Goal: Task Accomplishment & Management: Complete application form

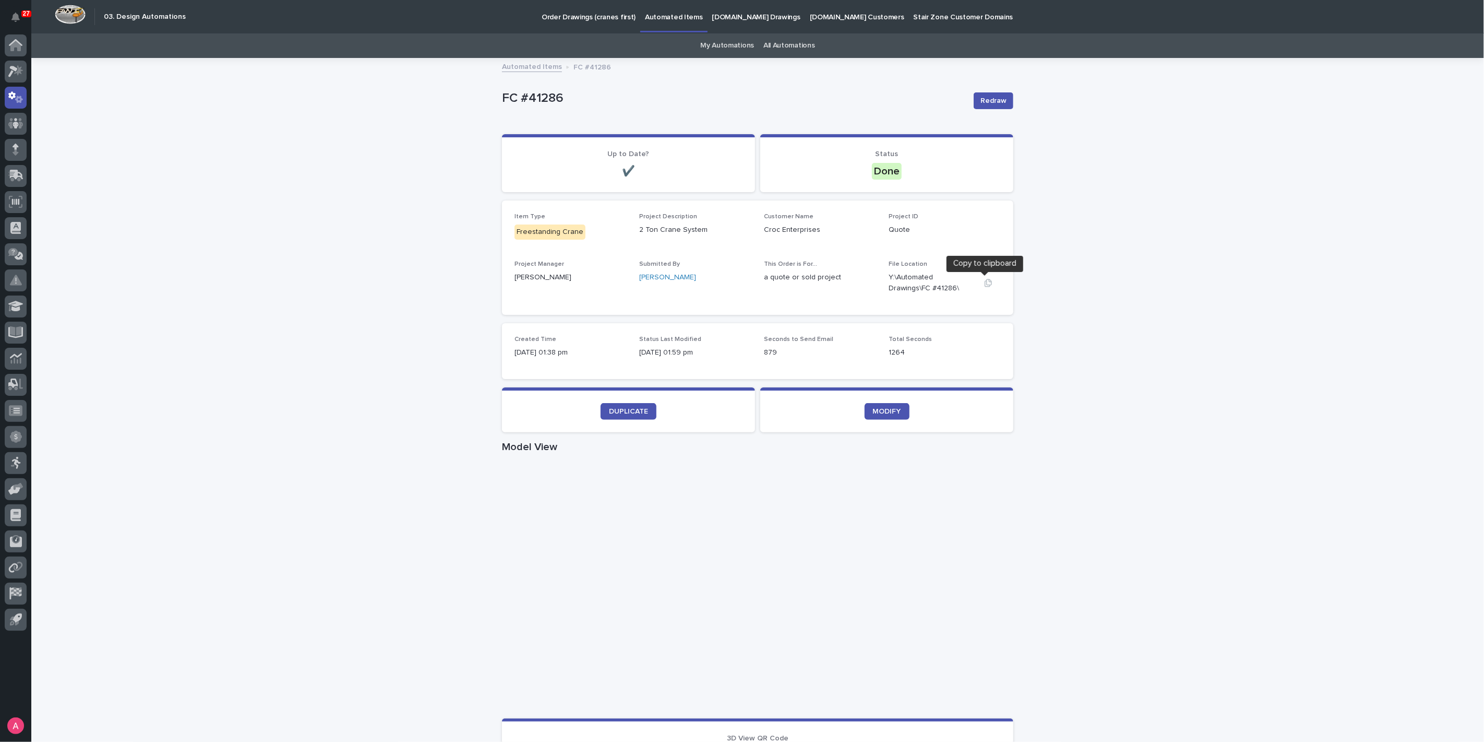
click at [989, 281] on button "button" at bounding box center [988, 283] width 25 height 8
click at [623, 415] on link "DUPLICATE" at bounding box center [629, 411] width 56 height 17
click at [713, 42] on link "My Automations" at bounding box center [727, 45] width 54 height 25
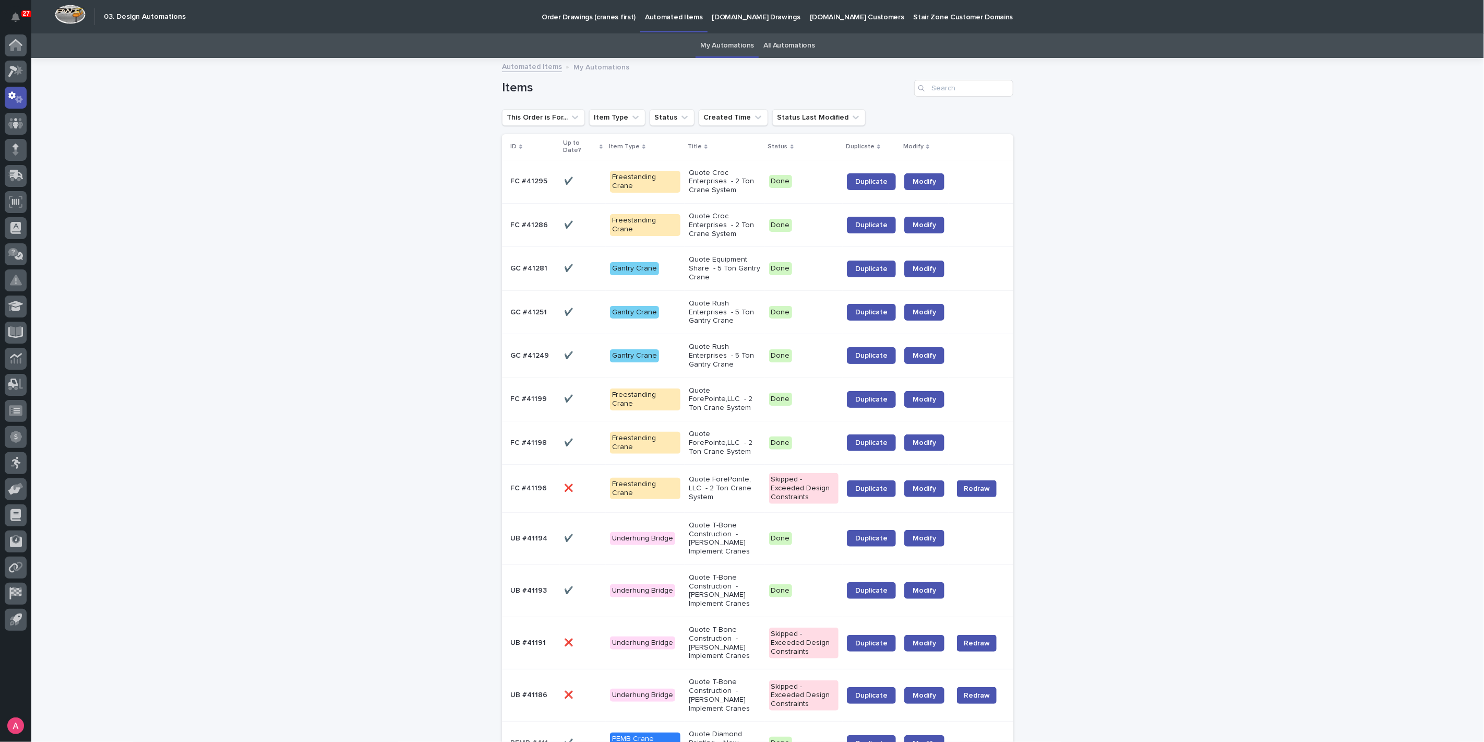
click at [712, 182] on p "Quote Croc Enterprises - 2 Ton Crane System" at bounding box center [725, 182] width 72 height 26
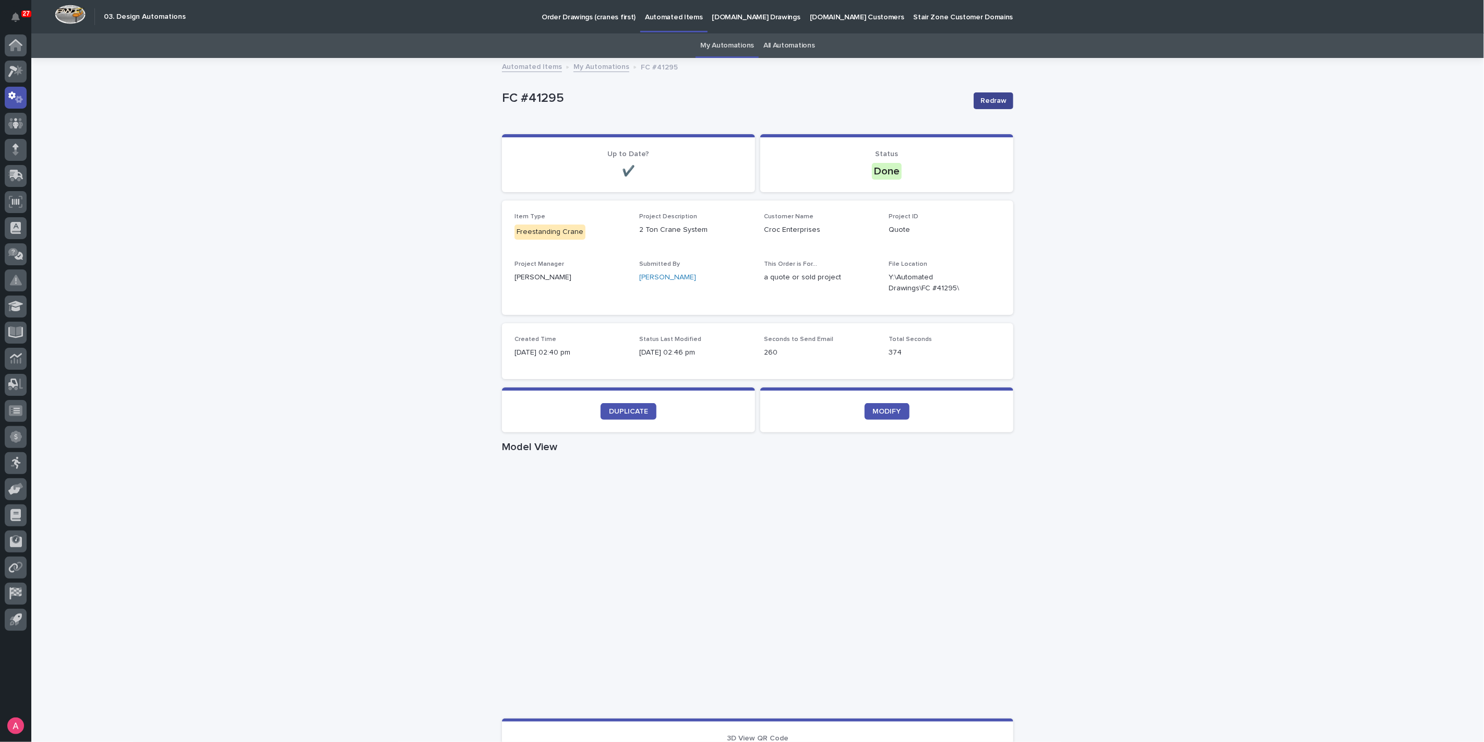
click at [984, 100] on span "Redraw" at bounding box center [994, 101] width 26 height 10
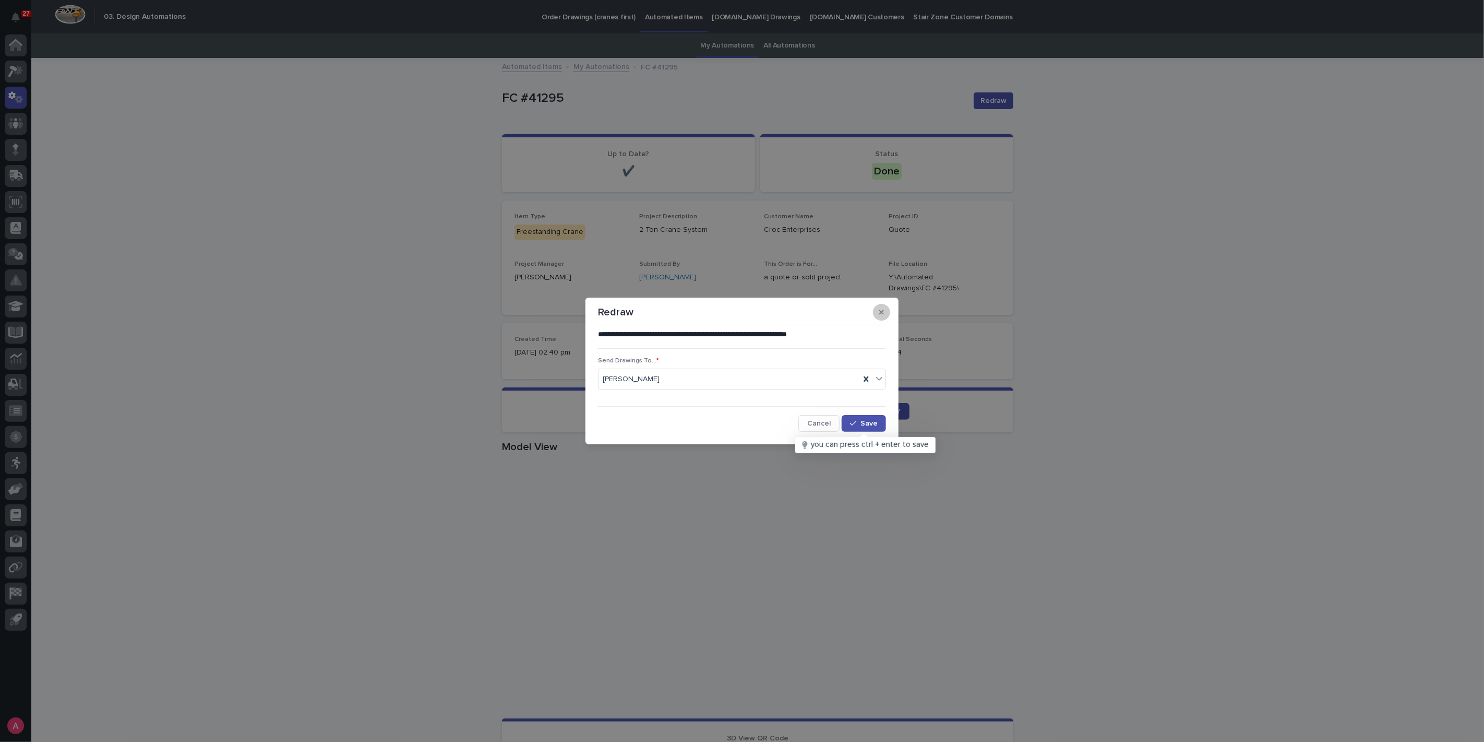
click at [878, 310] on button "button" at bounding box center [881, 312] width 17 height 17
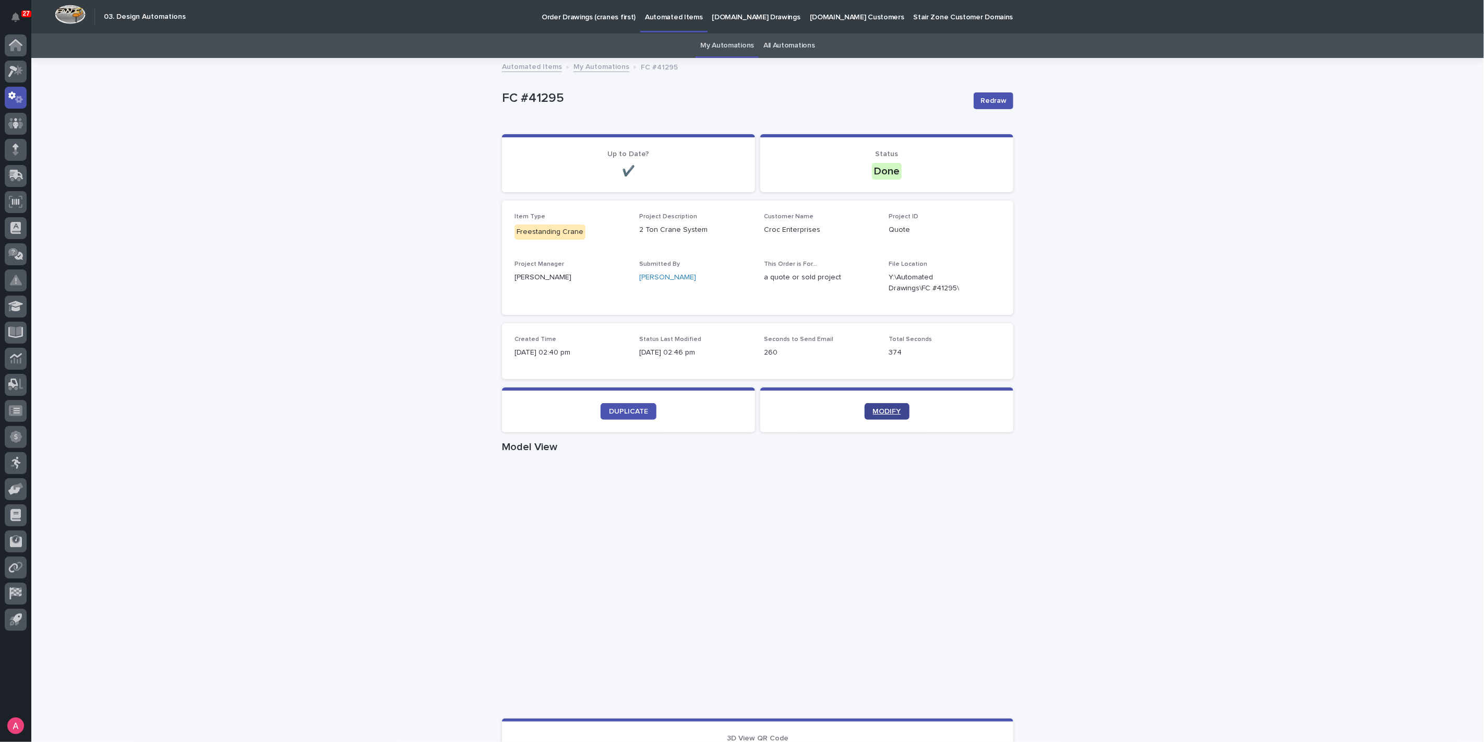
click at [874, 406] on link "MODIFY" at bounding box center [887, 411] width 45 height 17
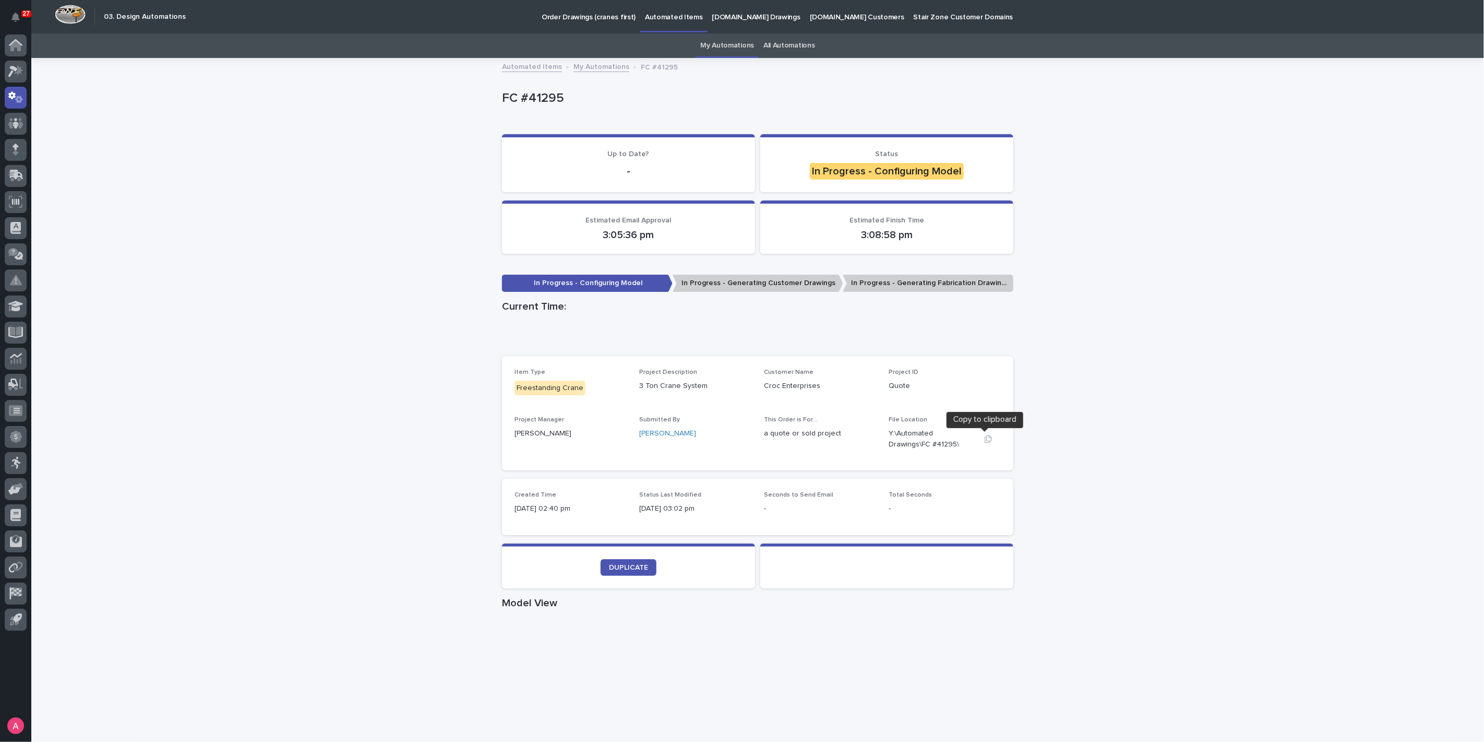
click at [985, 438] on icon "button" at bounding box center [988, 439] width 8 height 8
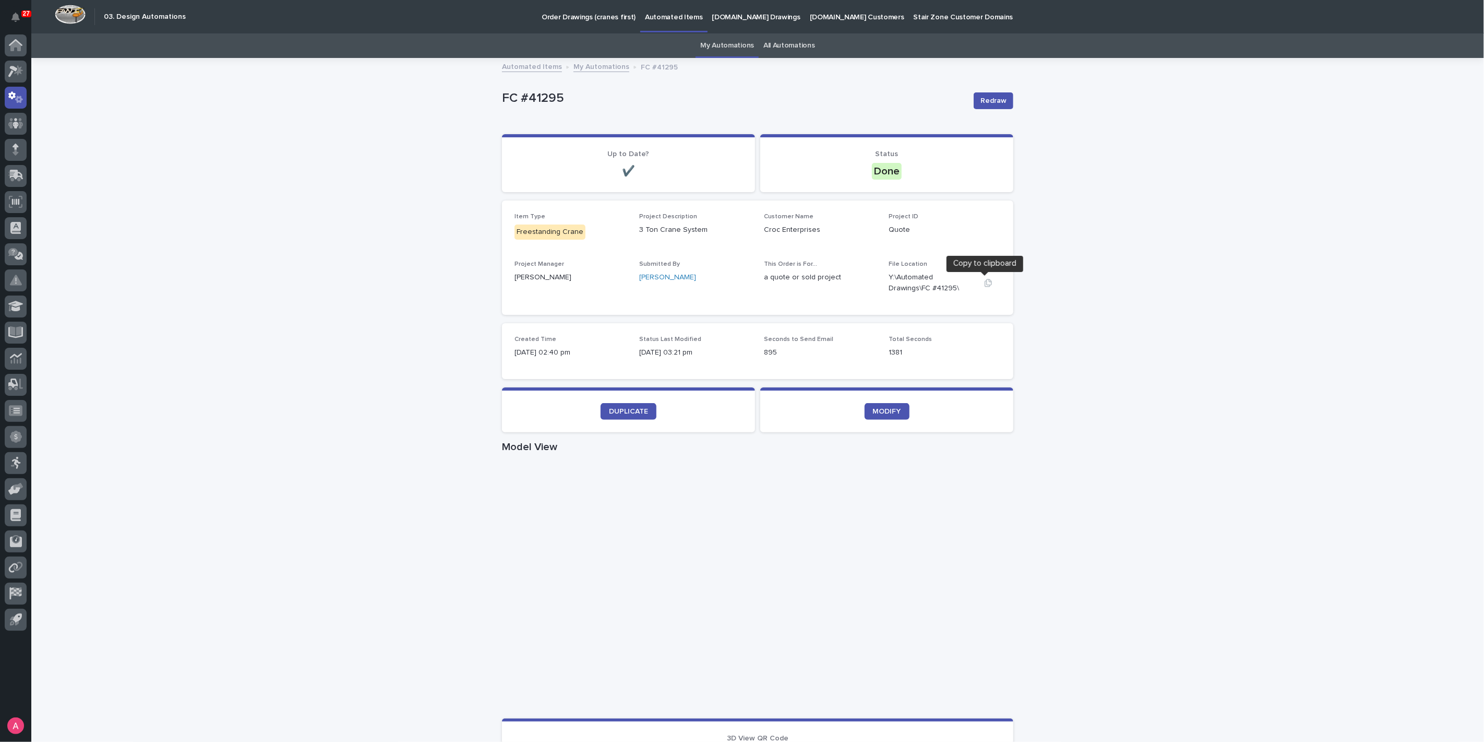
click at [985, 280] on icon "button" at bounding box center [988, 283] width 7 height 8
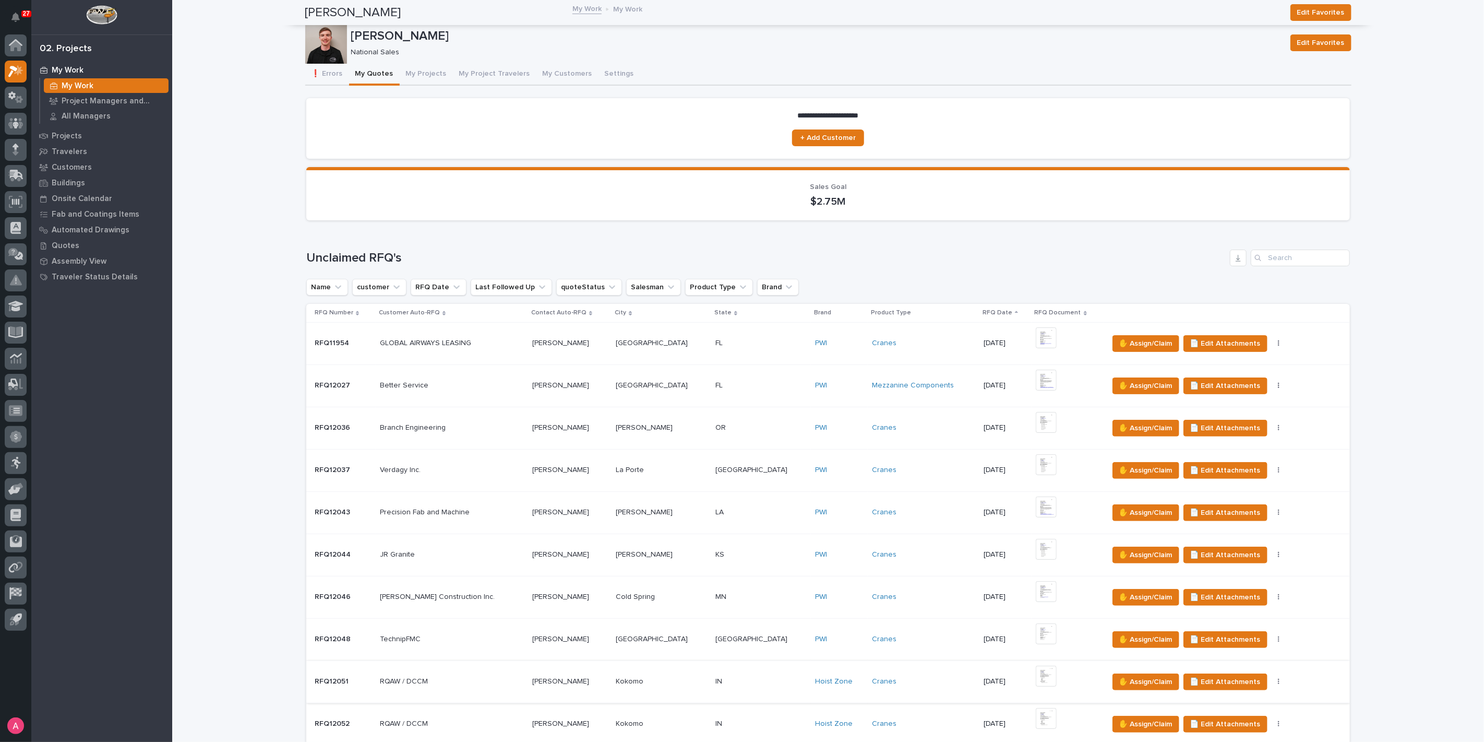
scroll to position [463, 0]
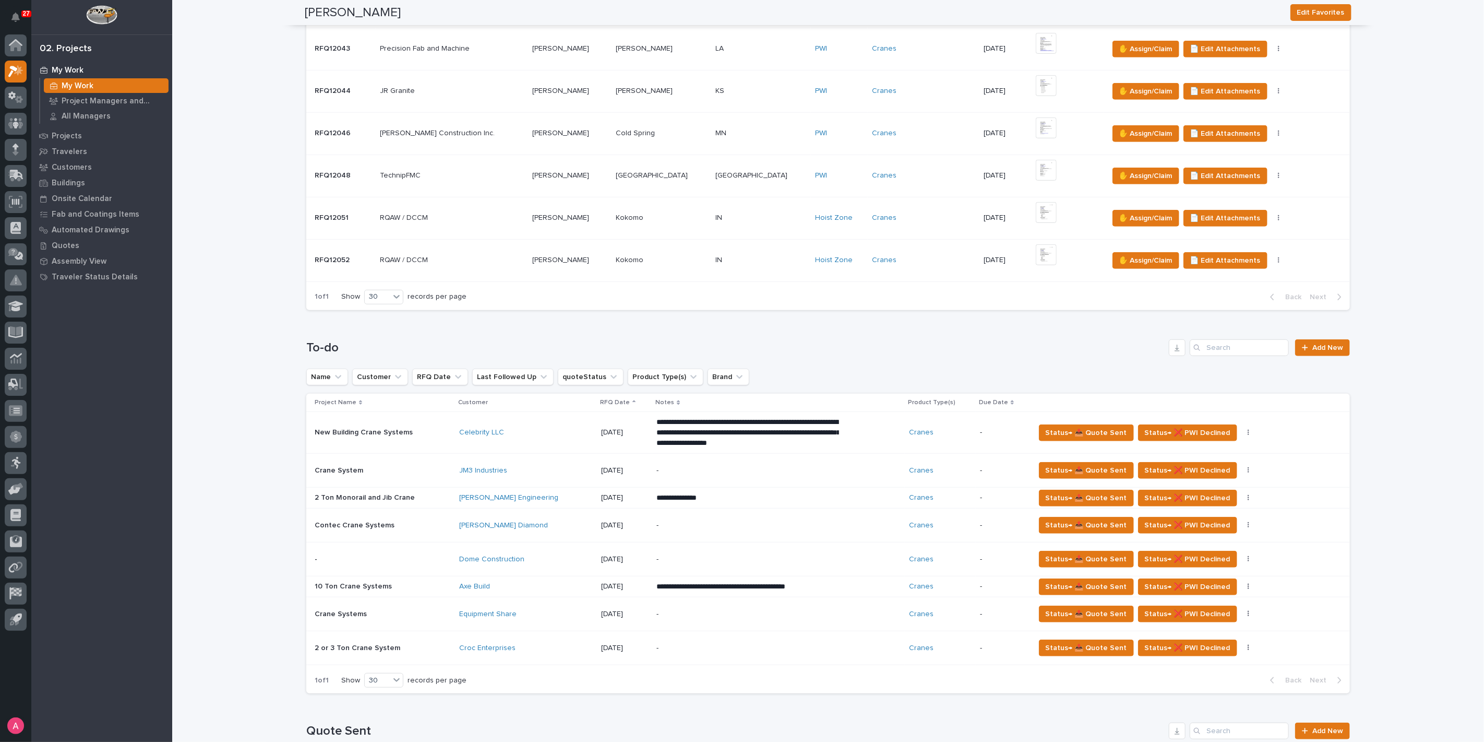
click at [716, 216] on p at bounding box center [761, 217] width 91 height 9
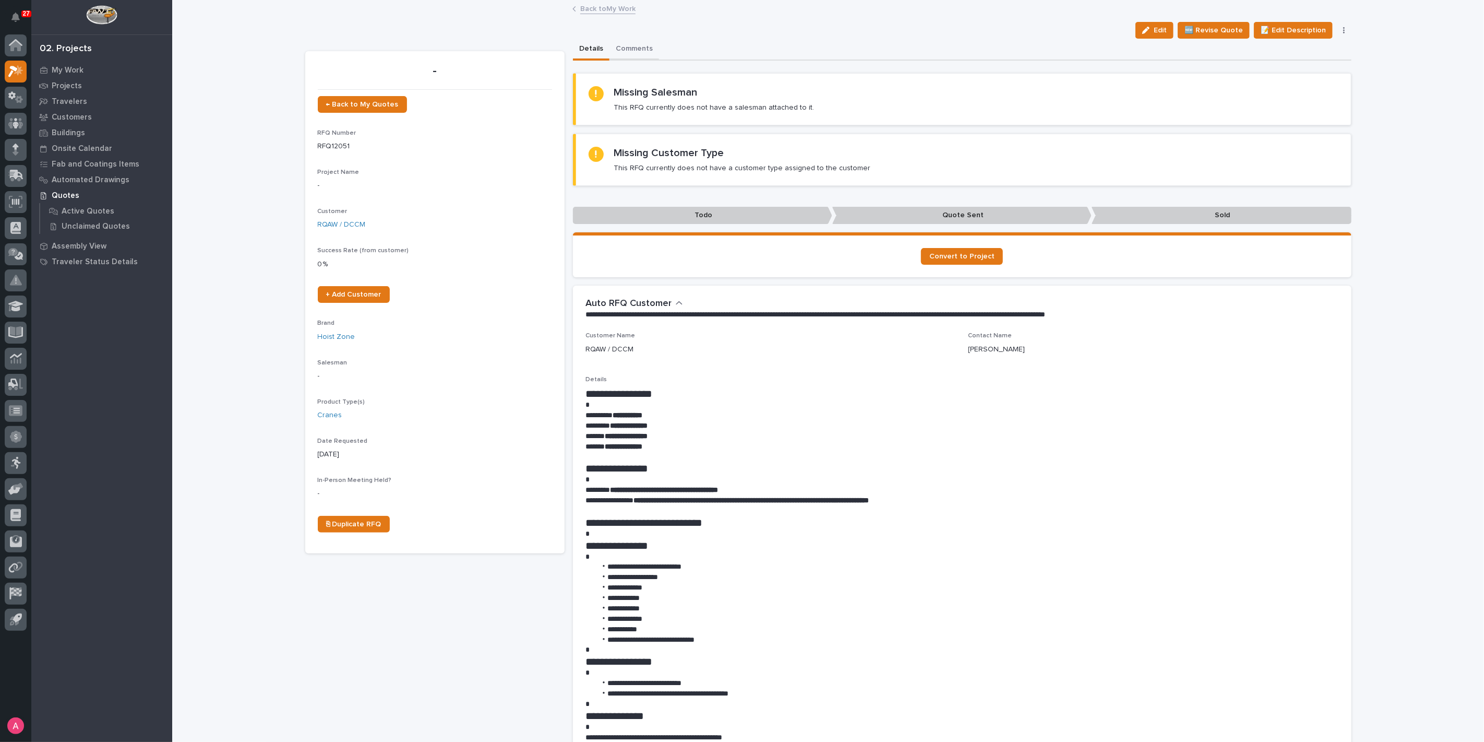
click at [627, 48] on button "Comments" at bounding box center [635, 50] width 50 height 22
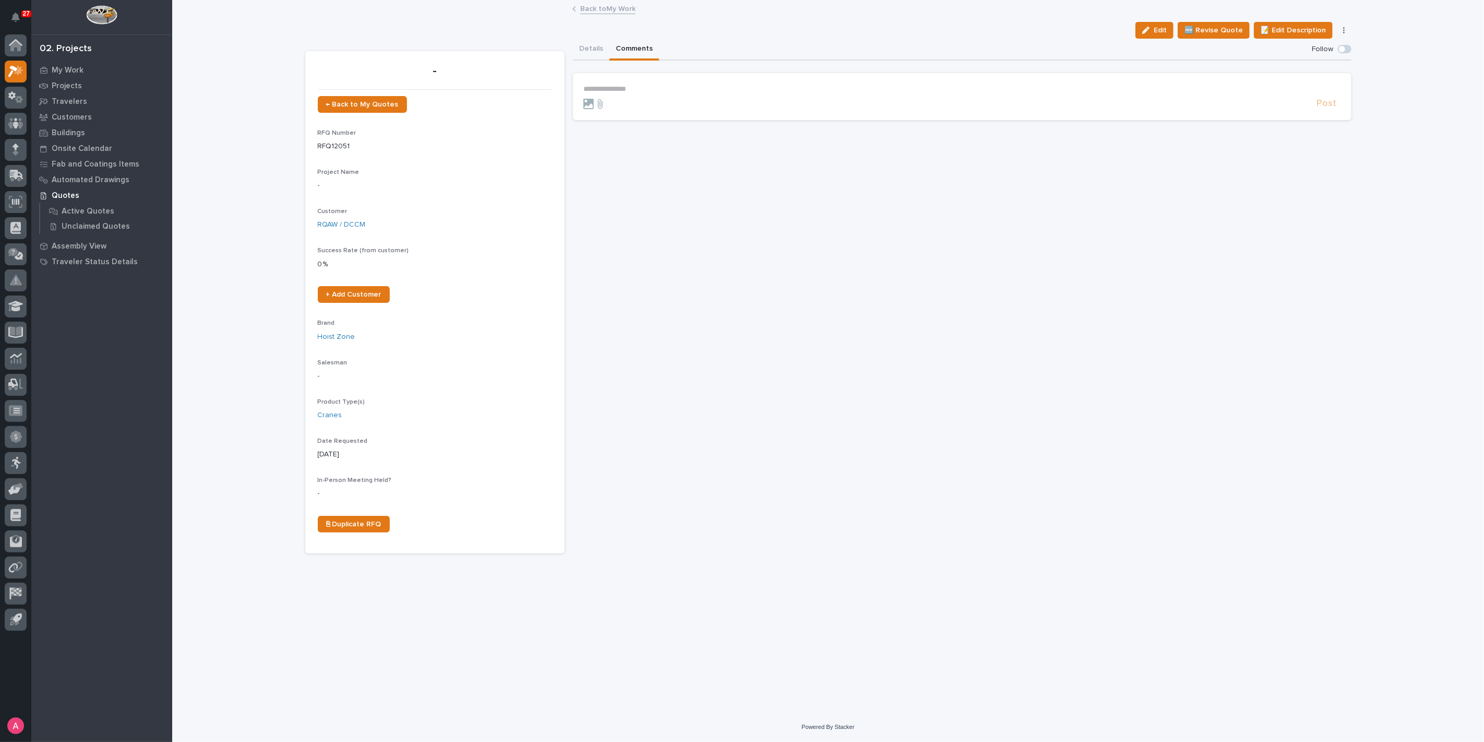
click at [595, 8] on link "Back to My Work" at bounding box center [607, 8] width 55 height 12
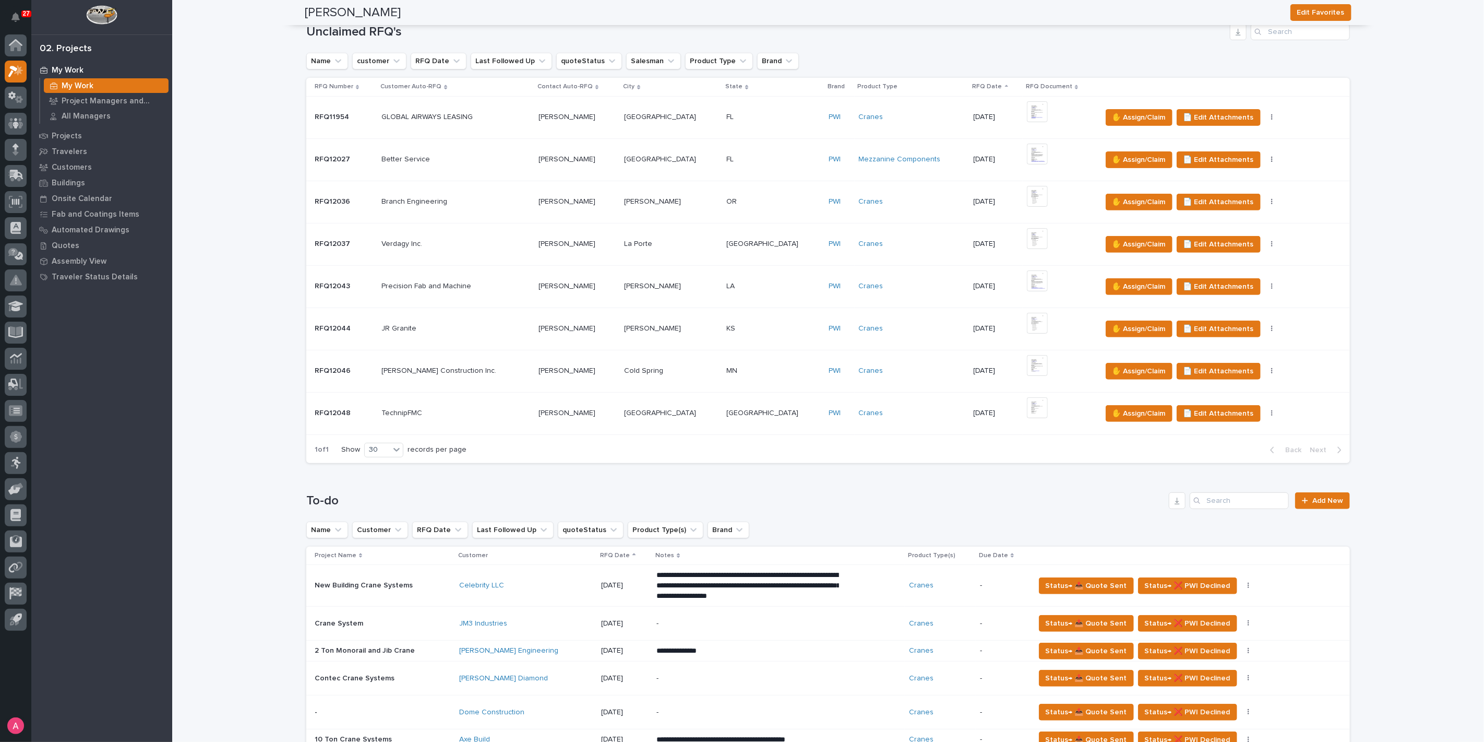
scroll to position [116, 0]
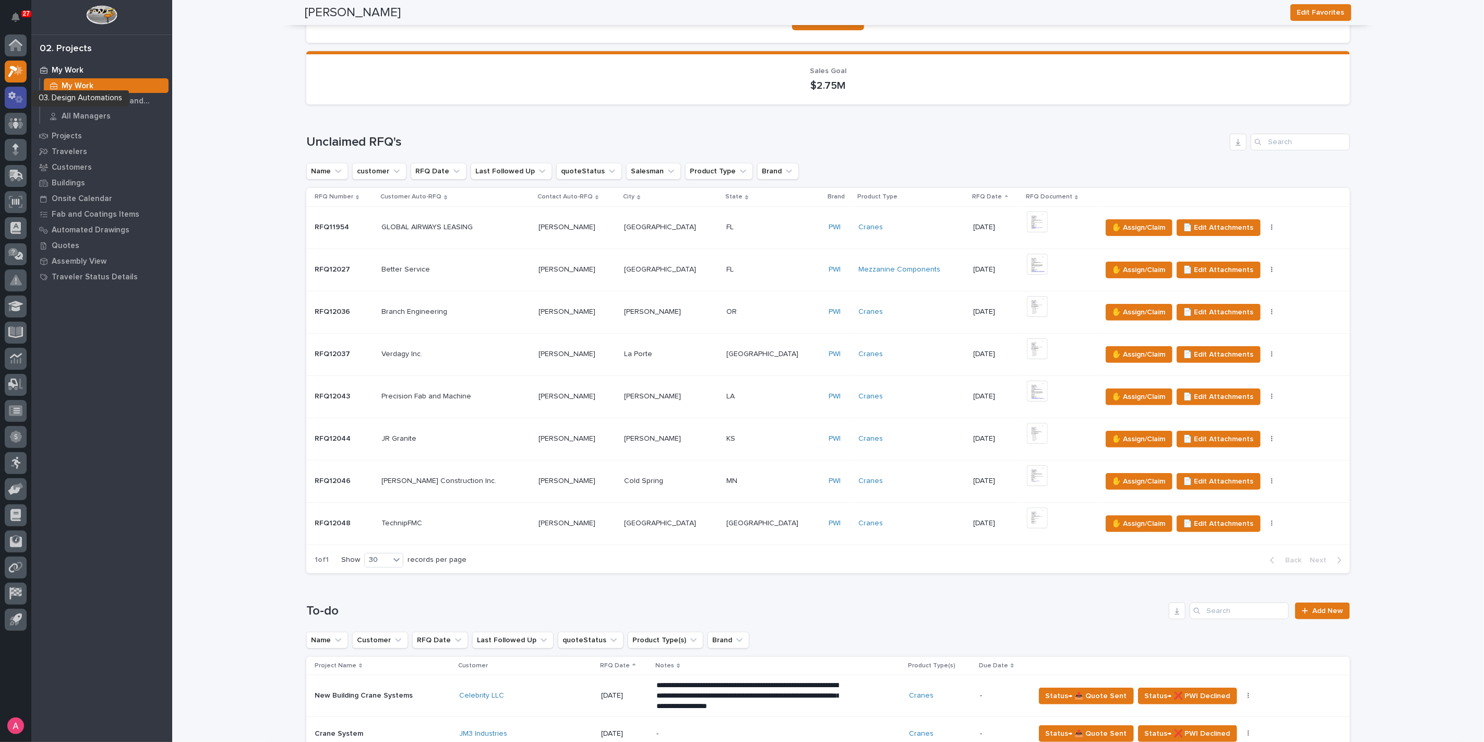
click at [17, 98] on icon at bounding box center [19, 99] width 8 height 7
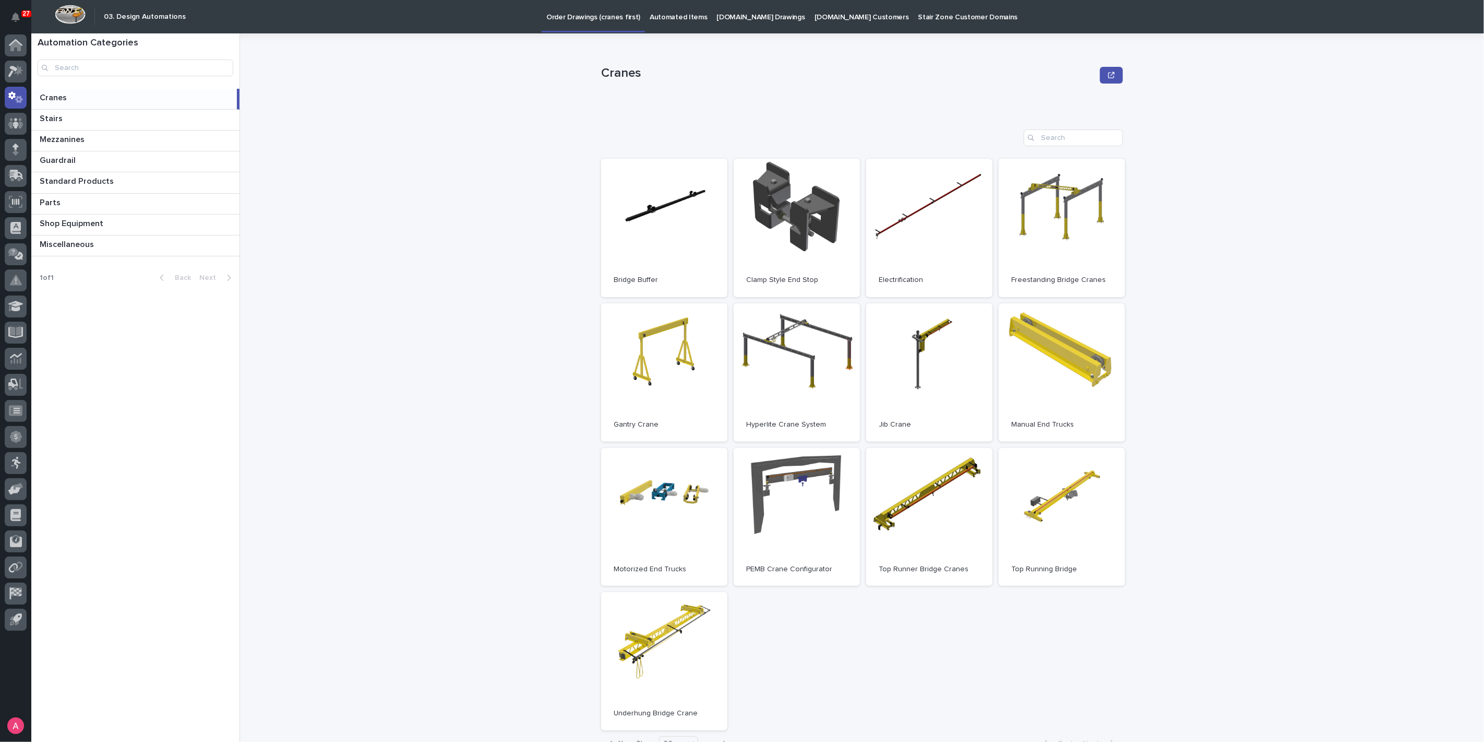
click at [673, 13] on p "Automated Items" at bounding box center [678, 11] width 57 height 22
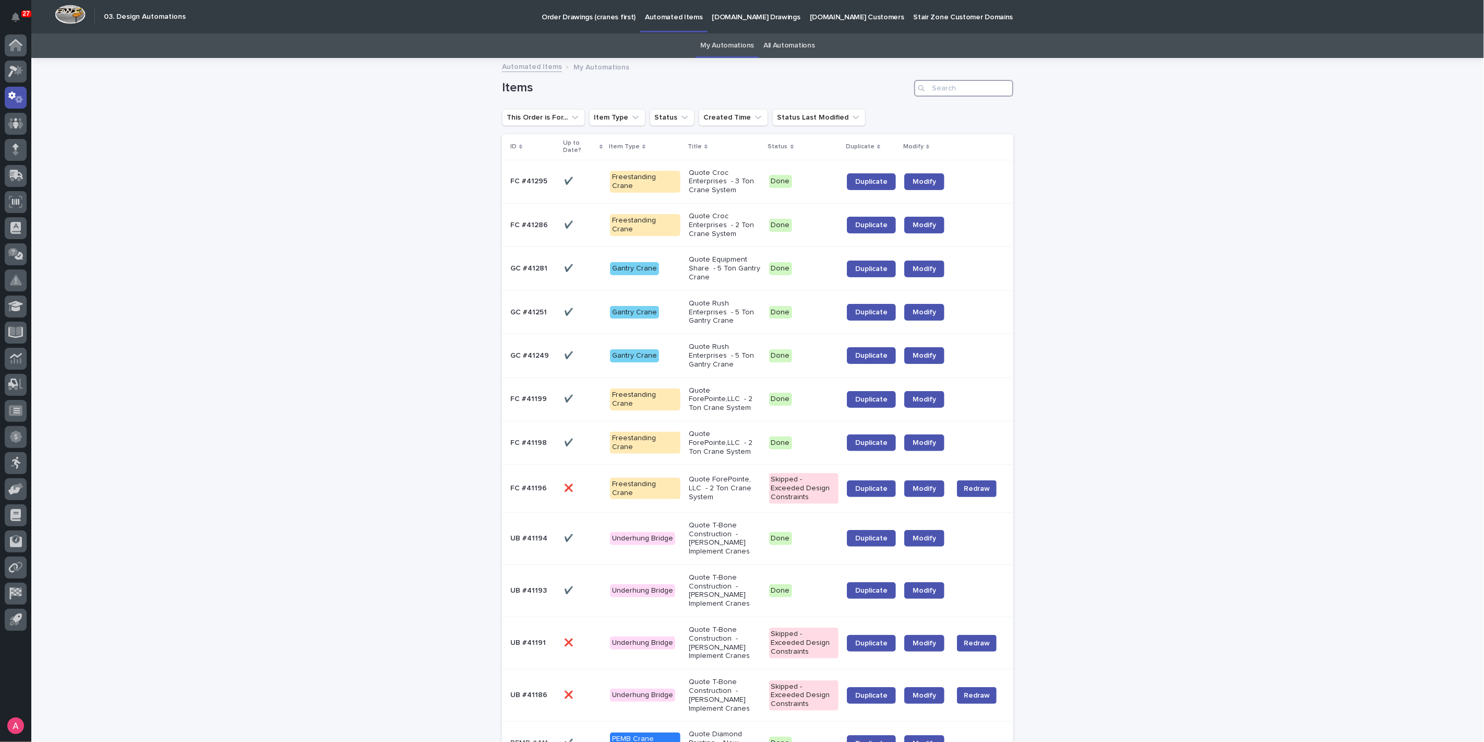
click at [950, 87] on input "Search" at bounding box center [963, 88] width 99 height 17
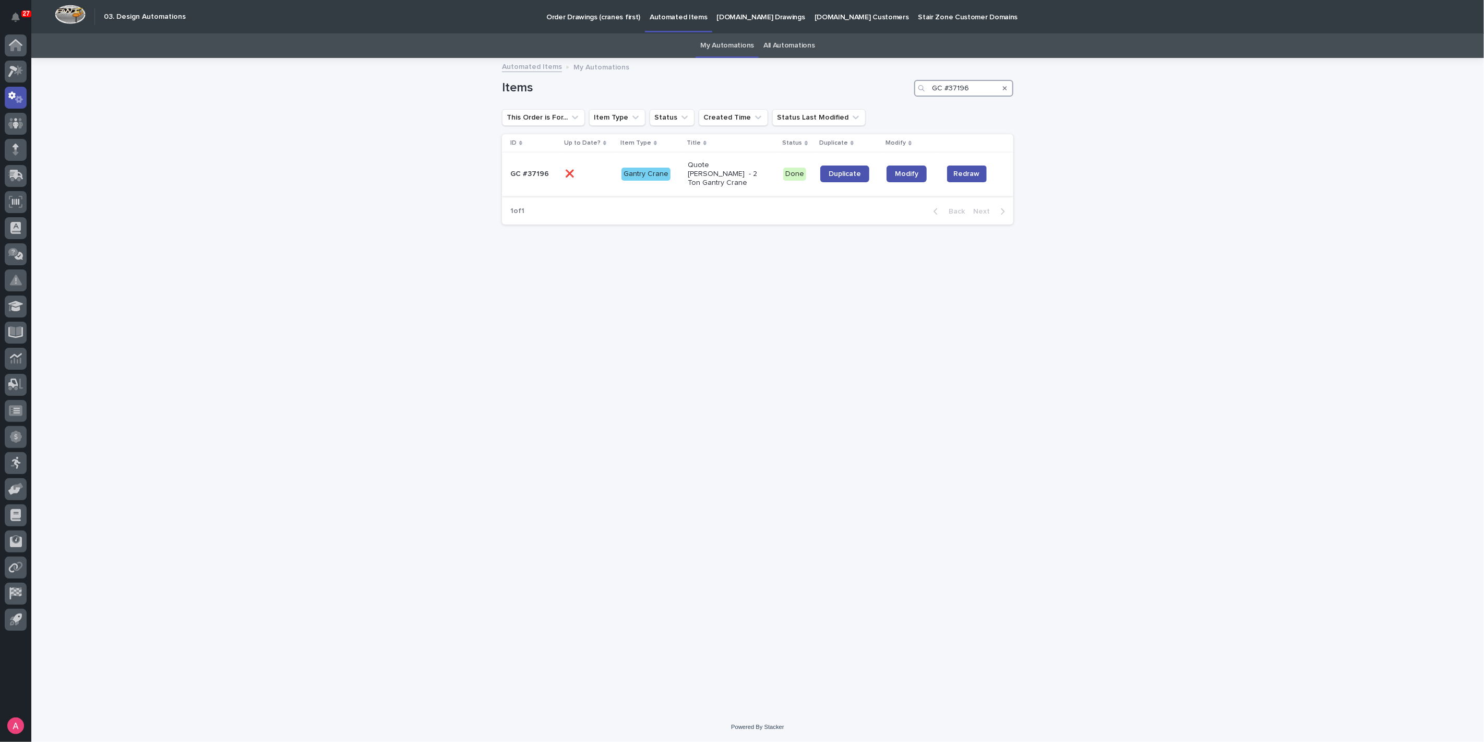
type input "GC #37196"
click at [723, 171] on p "Quote Joe Herlihy - 2 Ton Gantry Crane" at bounding box center [725, 174] width 75 height 26
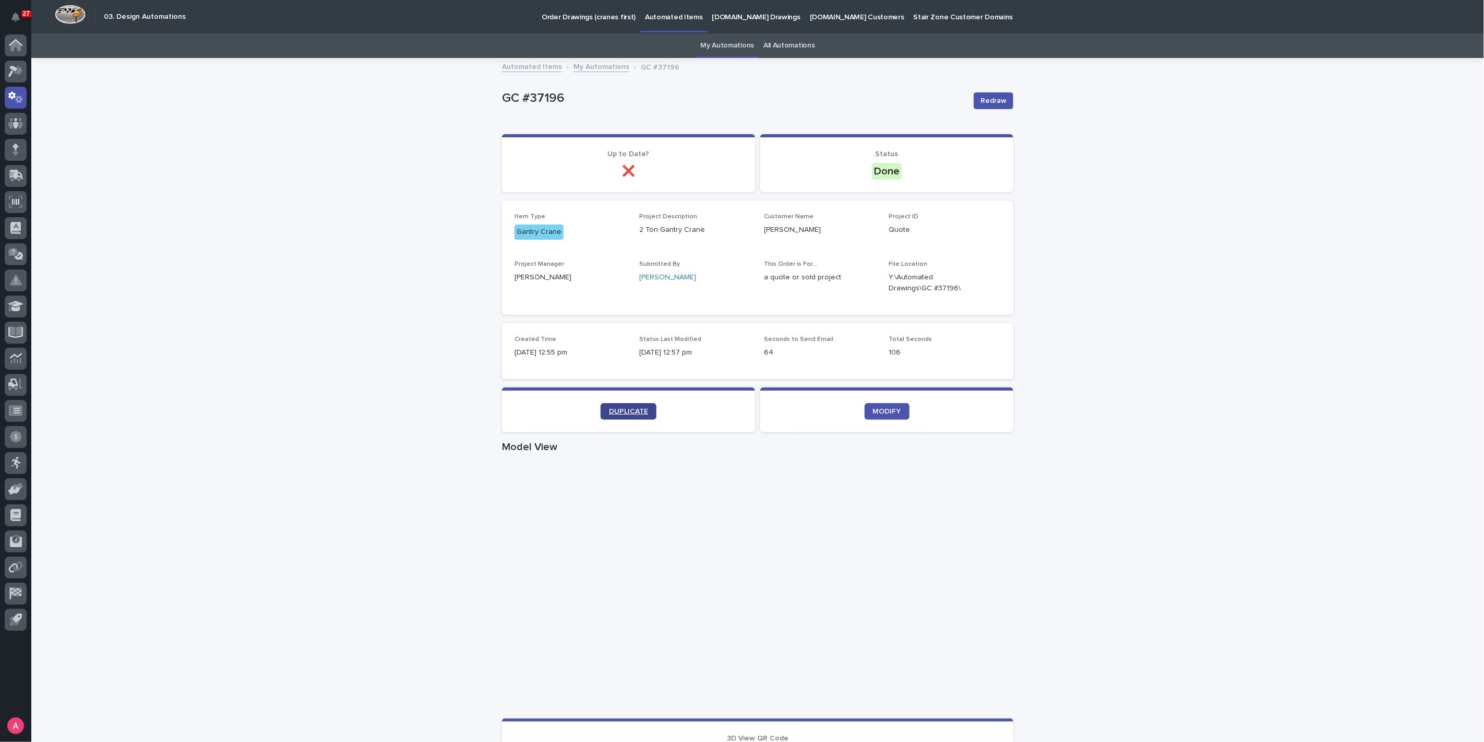
click at [640, 409] on span "DUPLICATE" at bounding box center [628, 411] width 39 height 7
click at [19, 68] on icon at bounding box center [18, 70] width 9 height 10
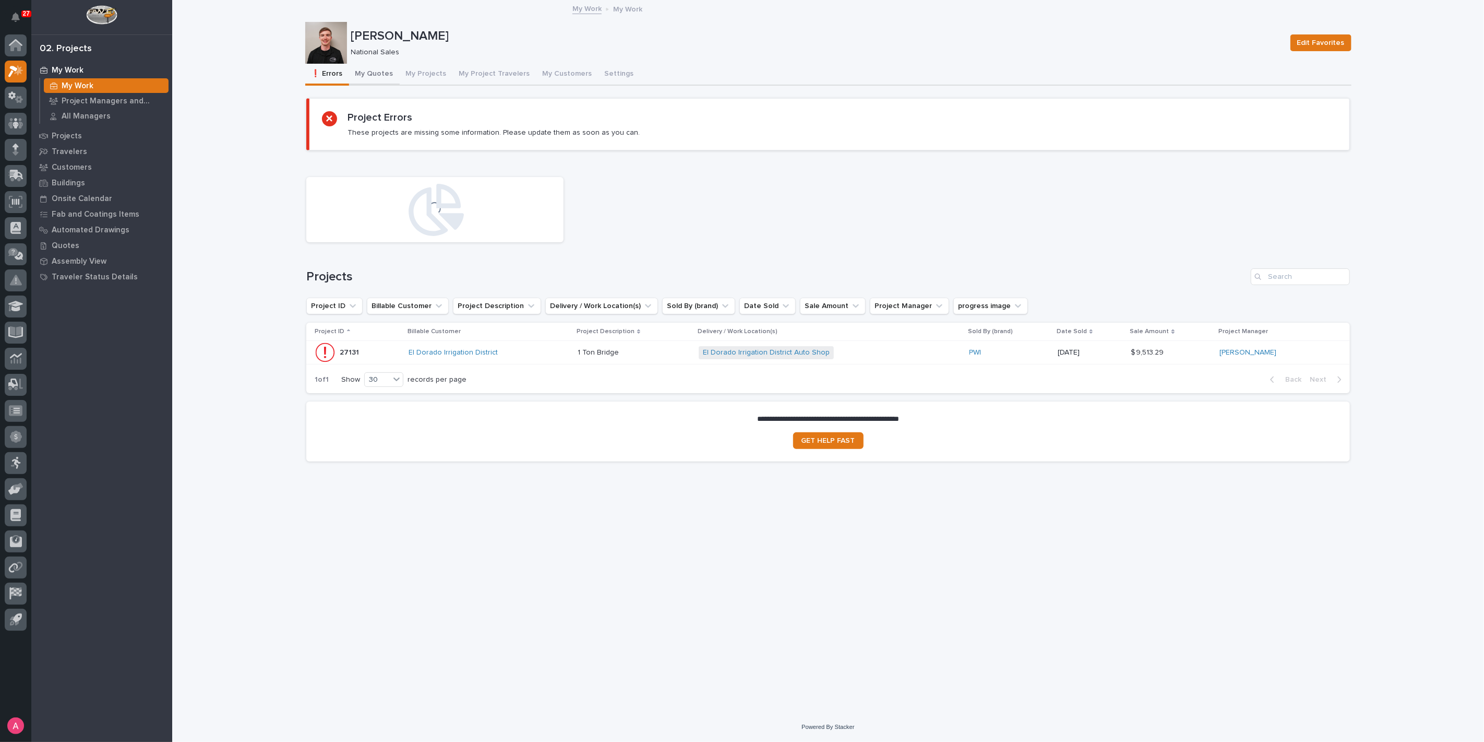
click at [370, 70] on button "My Quotes" at bounding box center [374, 75] width 51 height 22
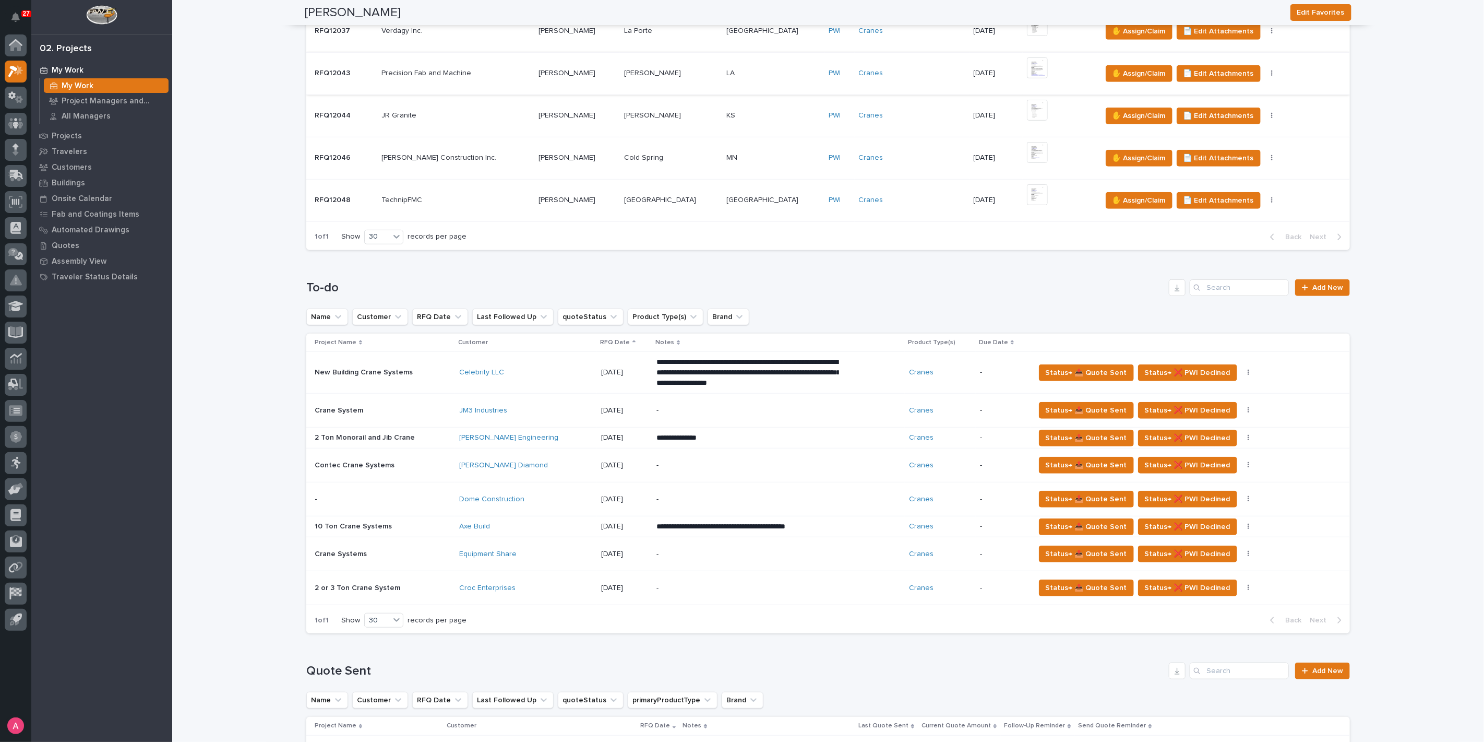
scroll to position [463, 0]
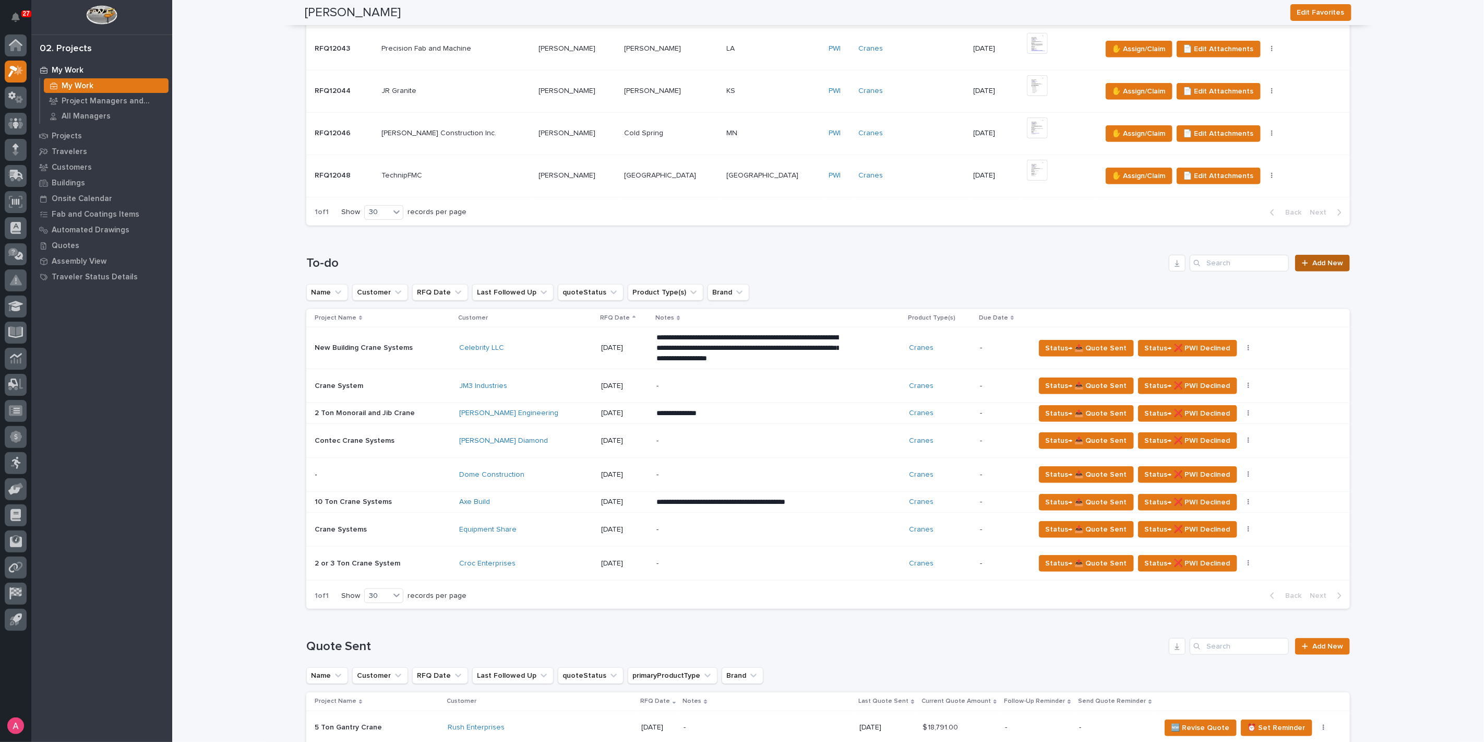
click at [1337, 259] on span "Add New" at bounding box center [1328, 262] width 31 height 7
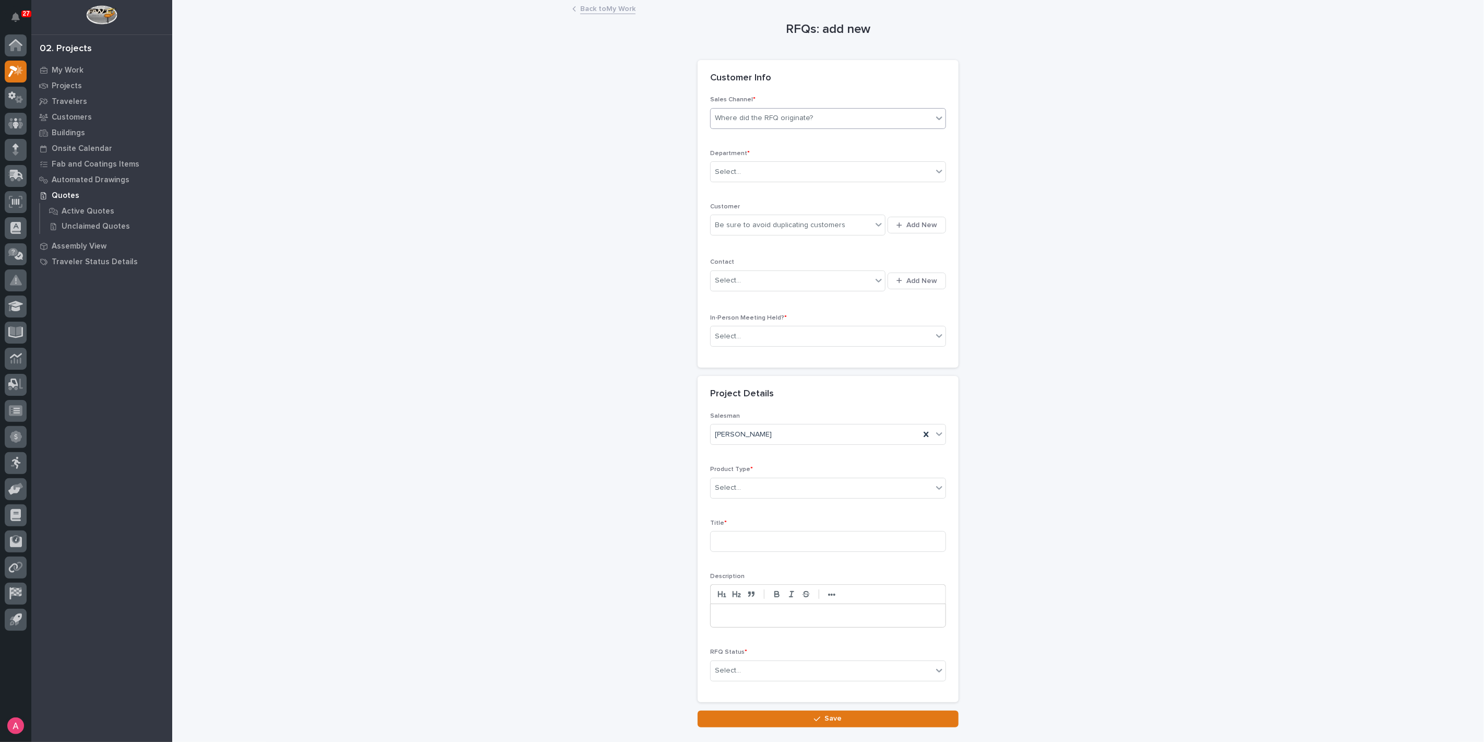
click at [796, 111] on div "Where did the RFQ originate?" at bounding box center [822, 118] width 222 height 17
click at [776, 155] on div "PWI" at bounding box center [824, 156] width 235 height 18
click at [776, 165] on div "Select..." at bounding box center [822, 171] width 222 height 17
click at [778, 189] on div "National Sales" at bounding box center [824, 191] width 235 height 18
click at [782, 222] on div "Be sure to avoid duplicating customers" at bounding box center [780, 225] width 130 height 11
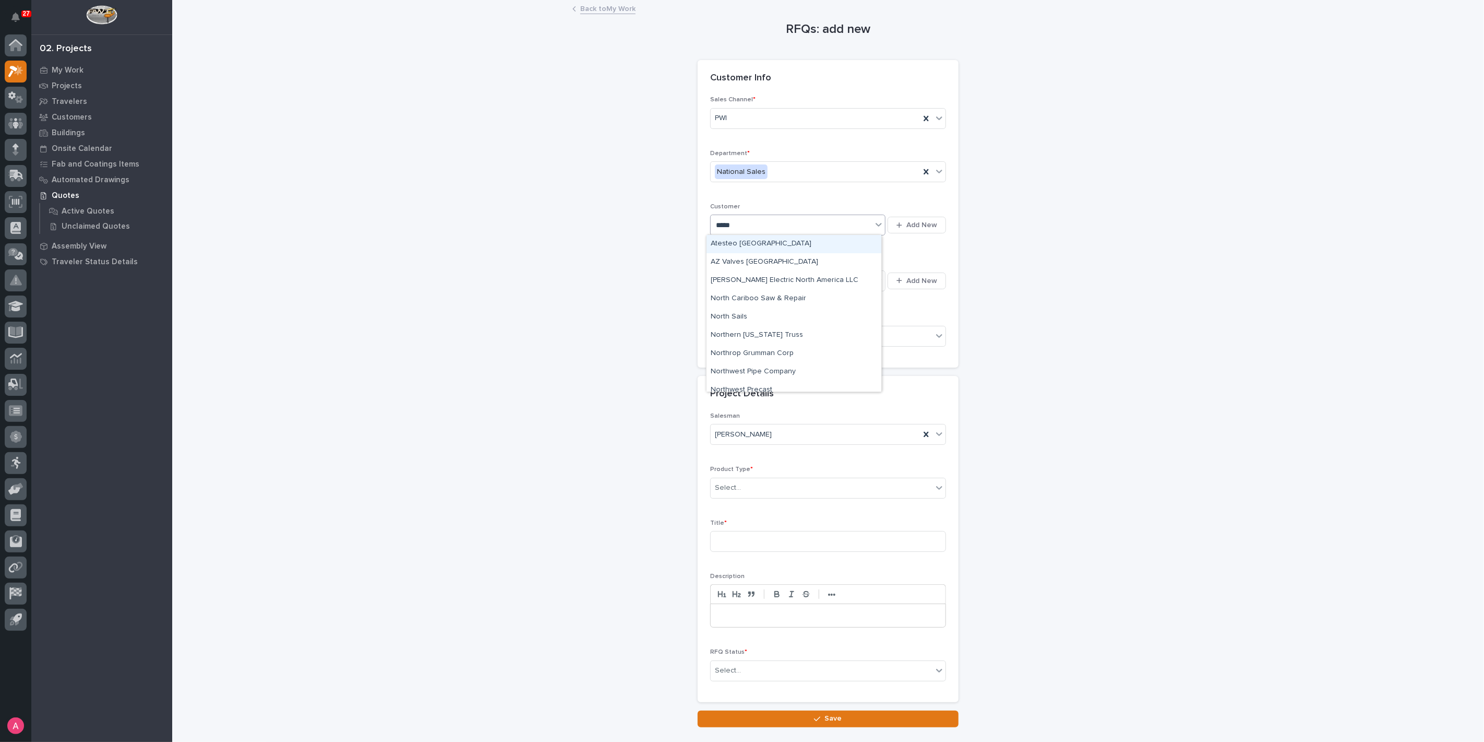
type input "******"
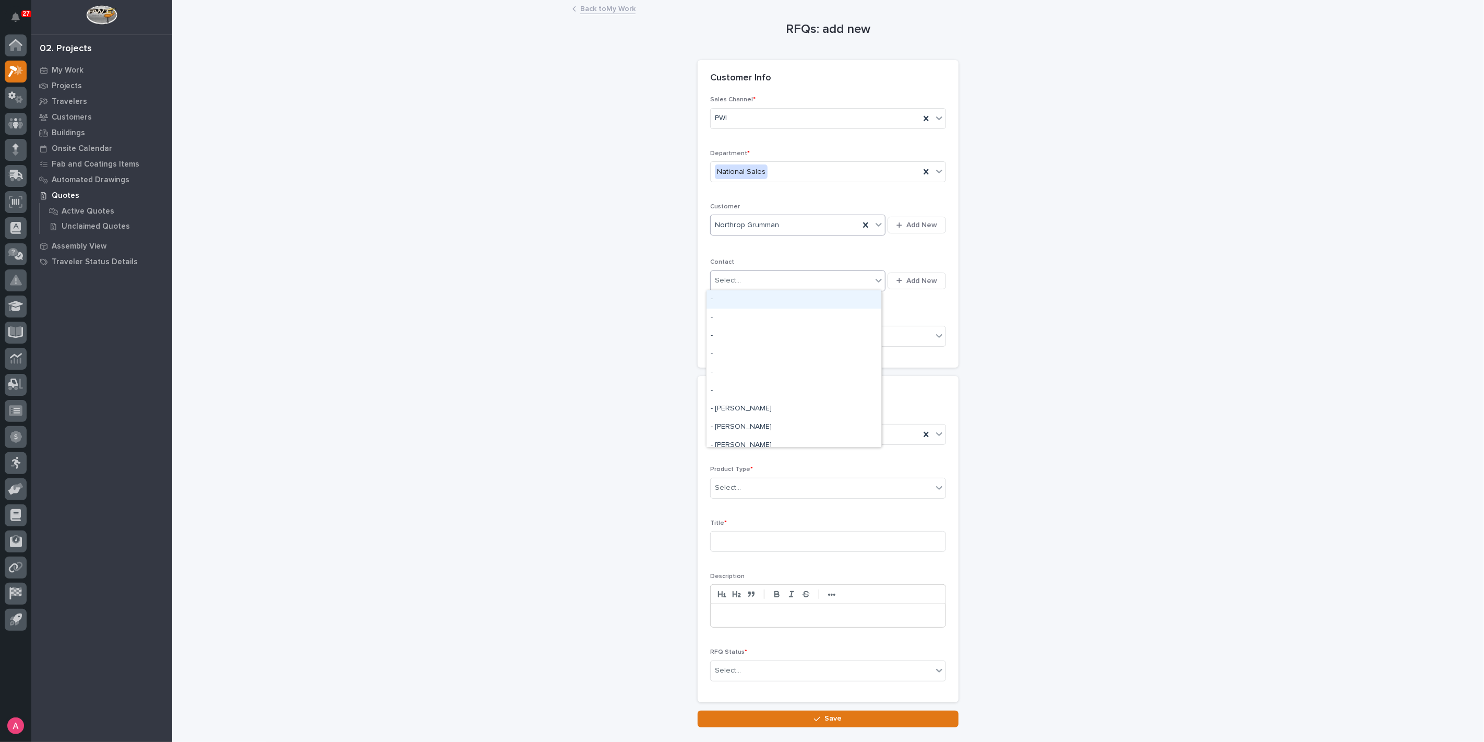
click at [841, 279] on div "Select..." at bounding box center [791, 280] width 161 height 17
click at [897, 279] on icon "button" at bounding box center [900, 281] width 6 height 6
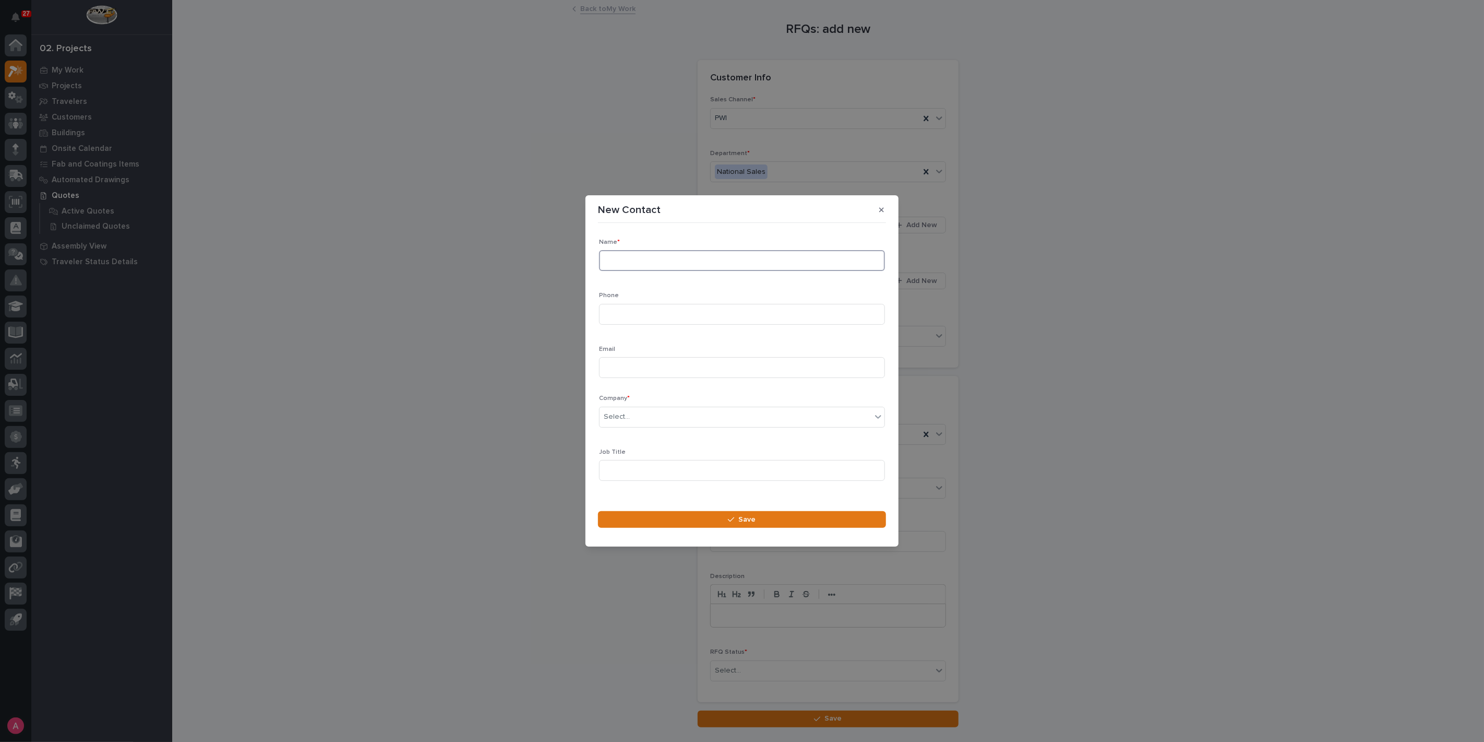
click at [742, 251] on input at bounding box center [742, 260] width 286 height 21
type input "Marvine Harris"
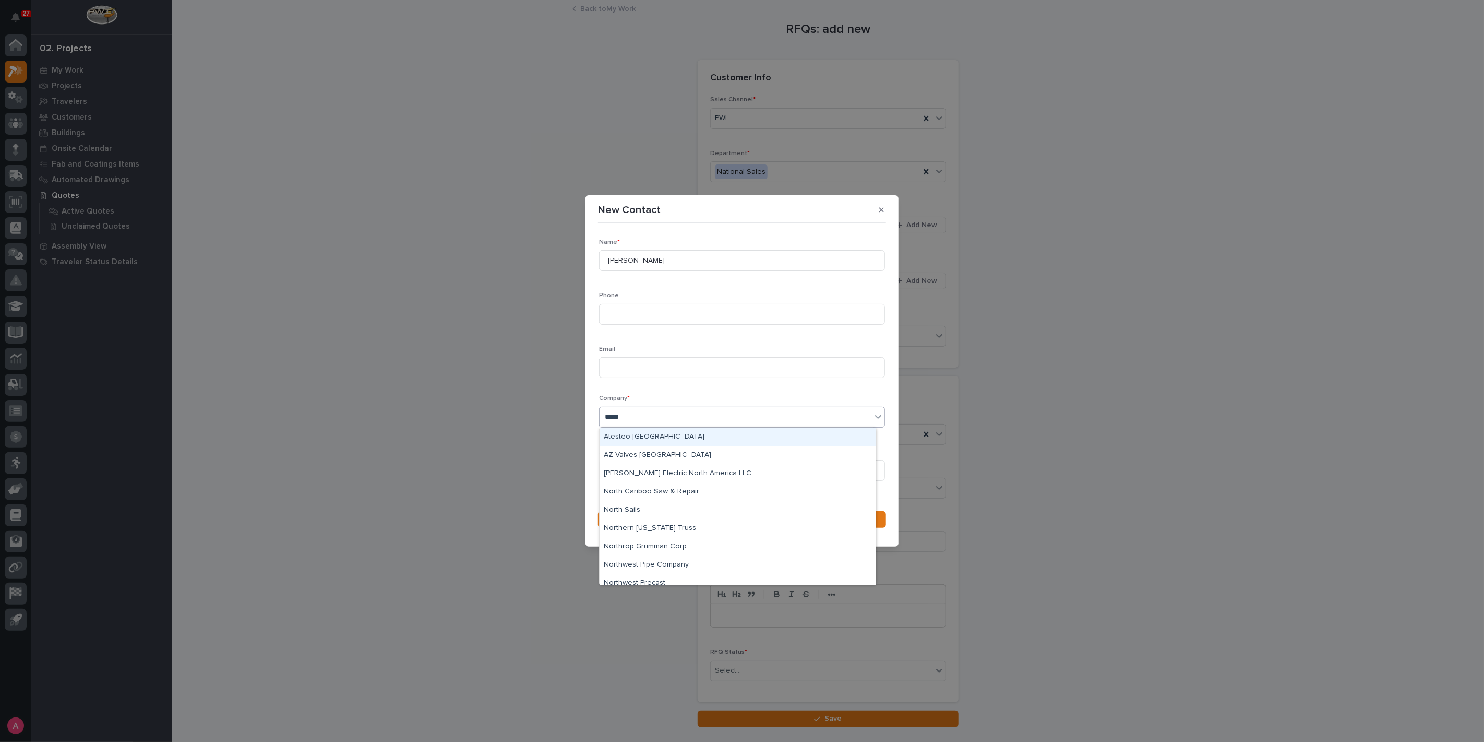
type input "******"
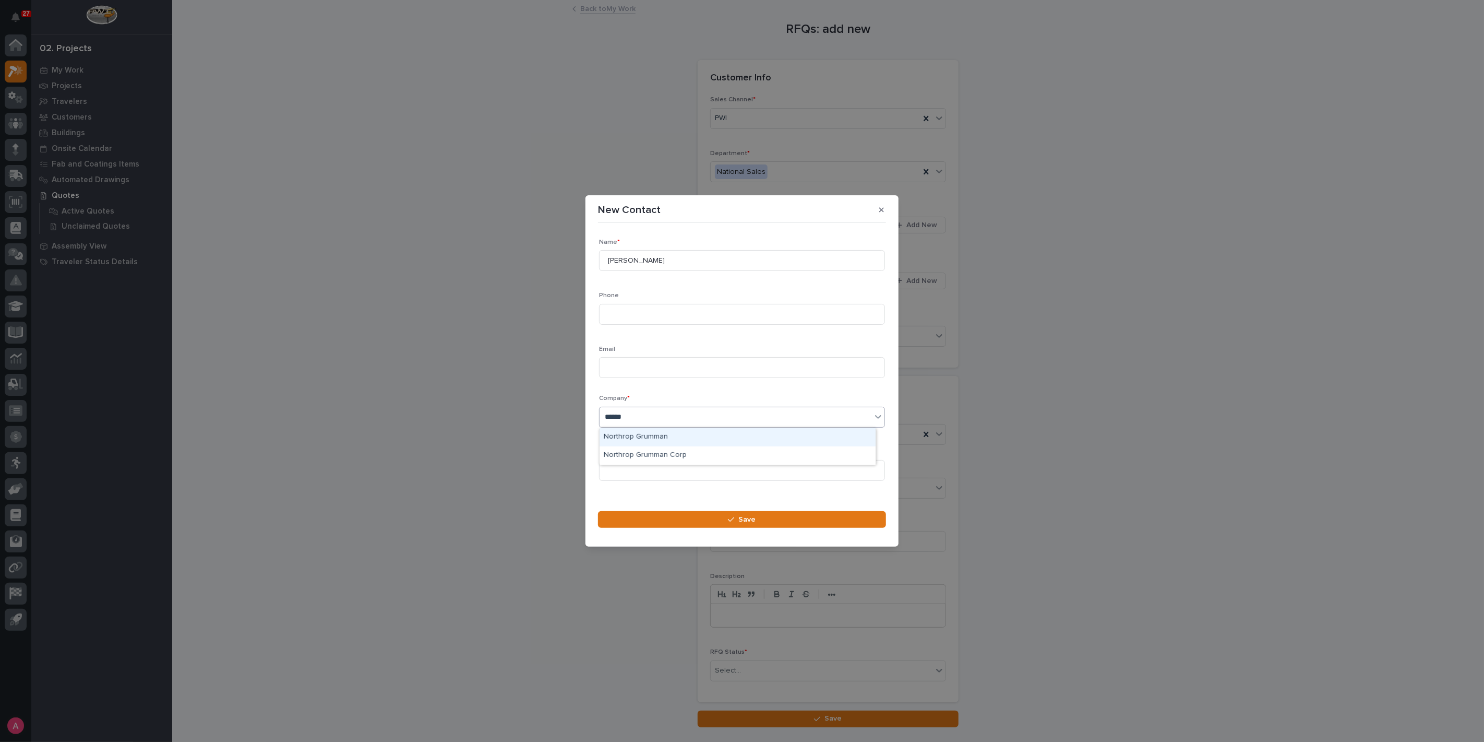
click at [692, 436] on div "Northrop Grumman" at bounding box center [738, 437] width 276 height 18
click at [669, 369] on input at bounding box center [742, 367] width 286 height 21
type input "m"
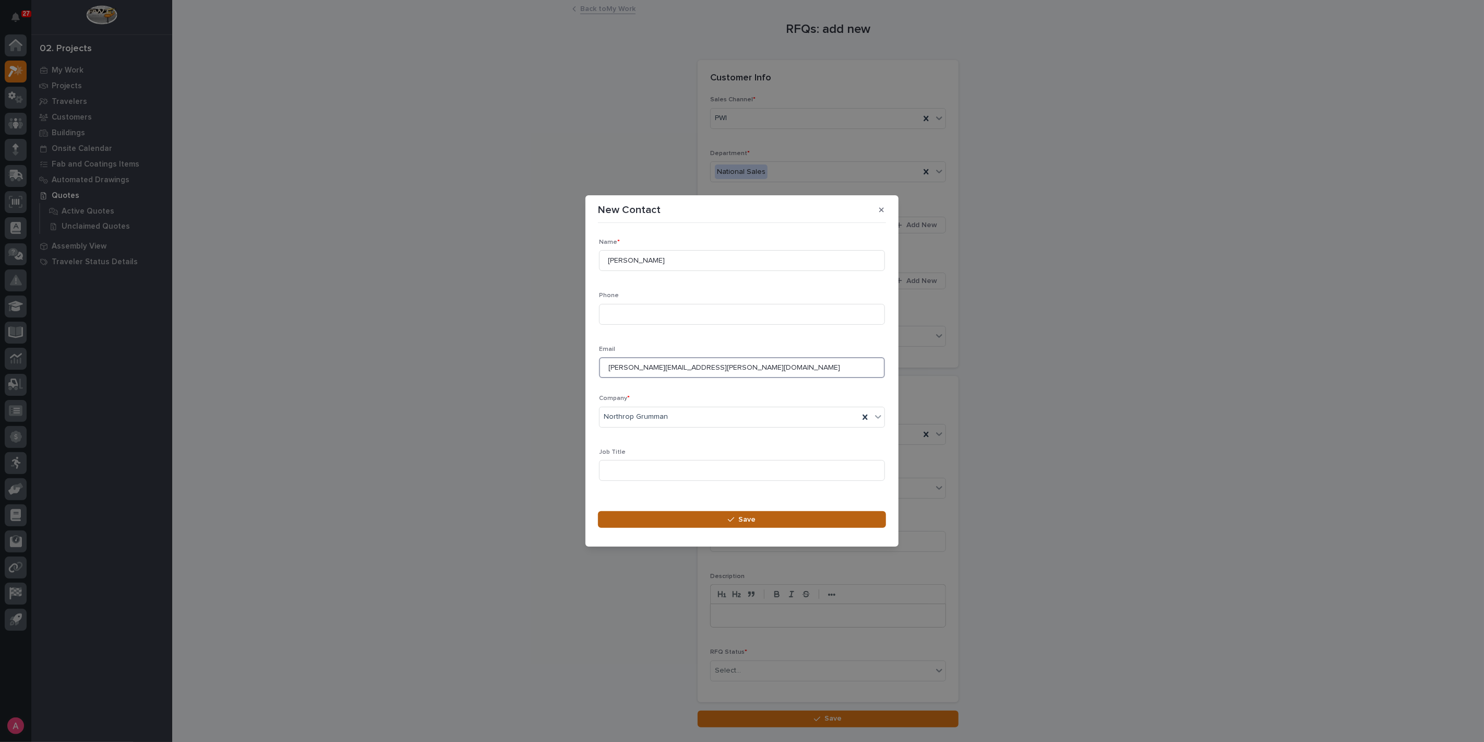
type input "marvine.harris@ngc.com"
click at [706, 521] on button "Save" at bounding box center [742, 519] width 288 height 17
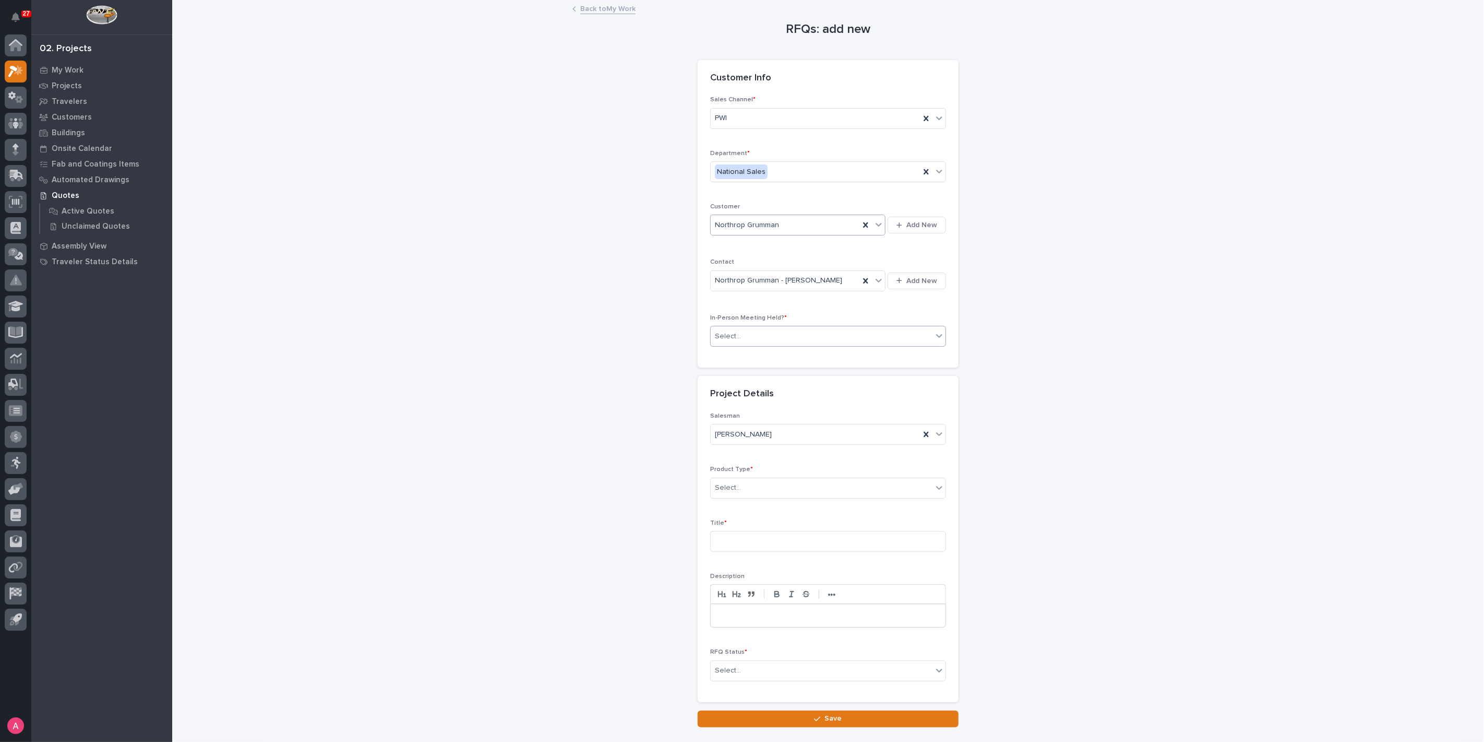
click at [805, 331] on div "Select..." at bounding box center [822, 336] width 222 height 17
click at [790, 368] on div "No" at bounding box center [824, 373] width 235 height 18
click at [754, 490] on div "Select..." at bounding box center [822, 487] width 222 height 17
click at [754, 519] on div "Cranes" at bounding box center [824, 524] width 235 height 18
click at [756, 534] on input at bounding box center [828, 541] width 236 height 21
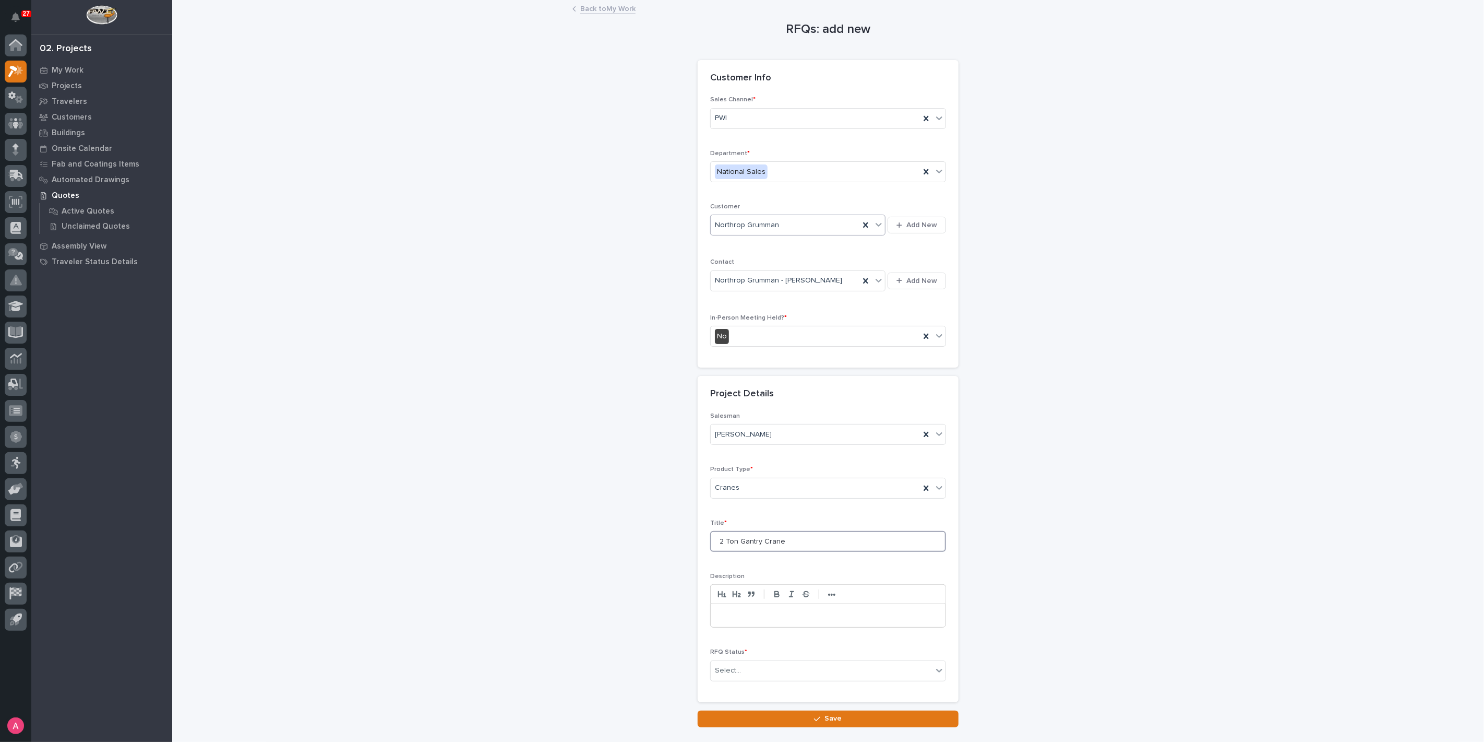
type input "2 Ton Gantry Crane"
click at [757, 664] on div "Select..." at bounding box center [822, 670] width 222 height 17
click at [754, 558] on div "Todo" at bounding box center [824, 557] width 235 height 18
click at [782, 720] on button "Save" at bounding box center [828, 718] width 261 height 17
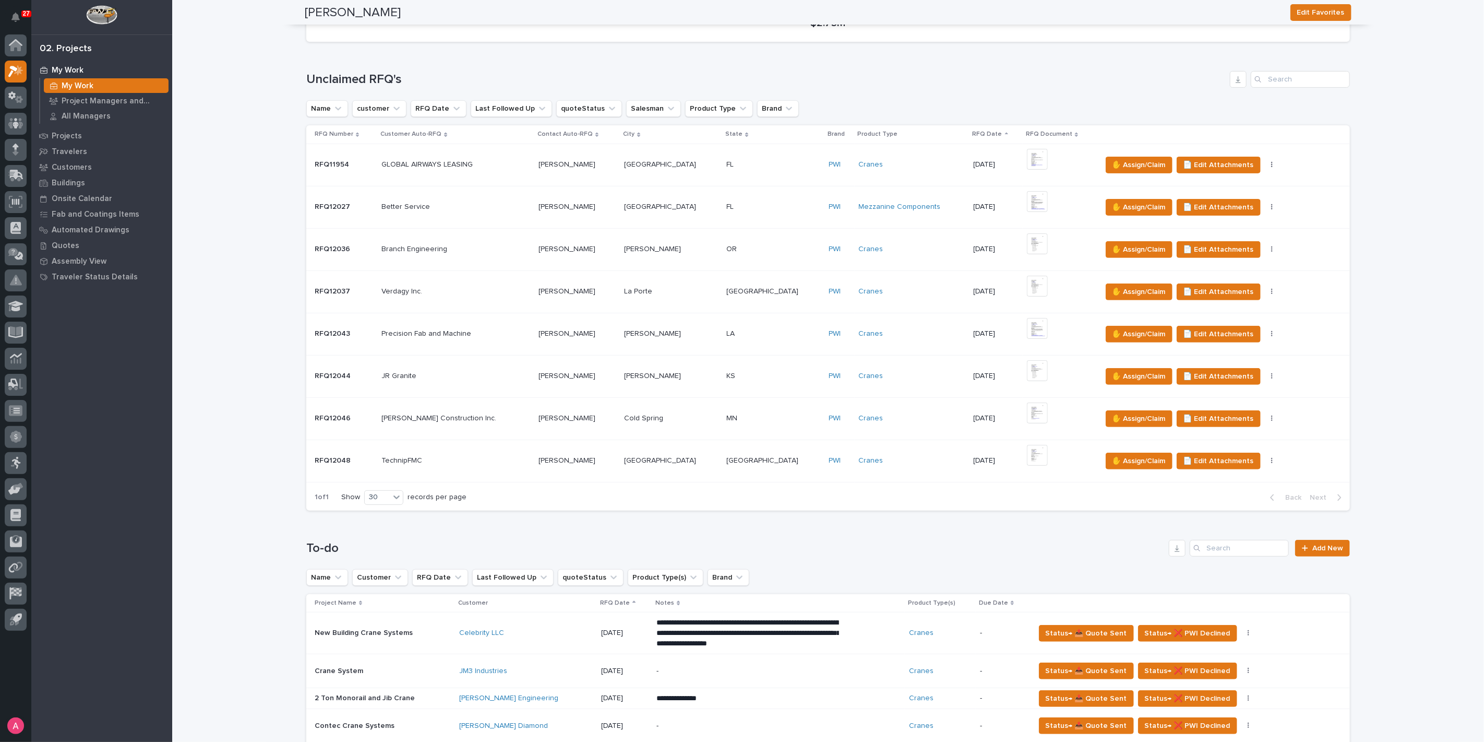
scroll to position [580, 0]
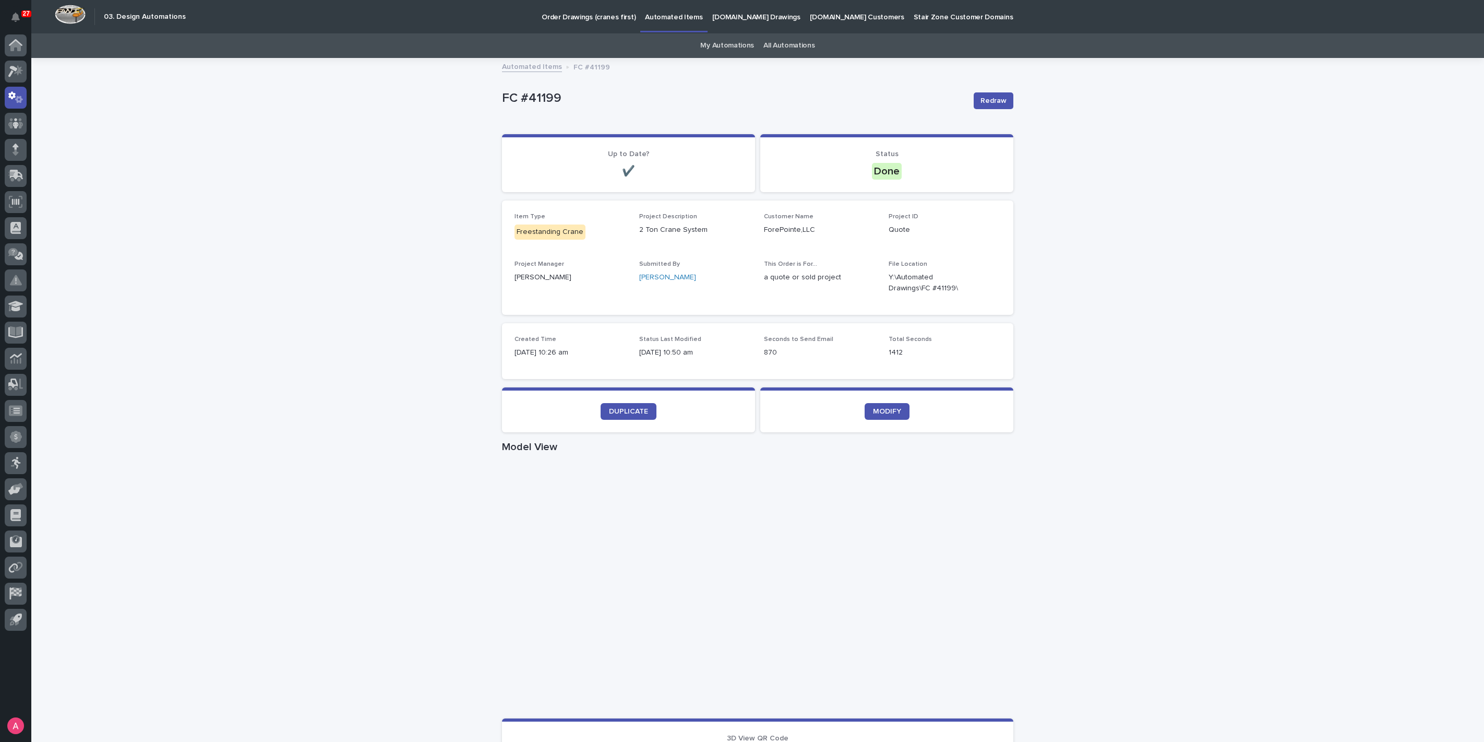
click at [366, 117] on div "Loading... Saving… Loading... Saving… FC #41199 Redraw FC #41199 Redraw Sorry, …" at bounding box center [757, 604] width 1453 height 1091
